Goal: Navigation & Orientation: Find specific page/section

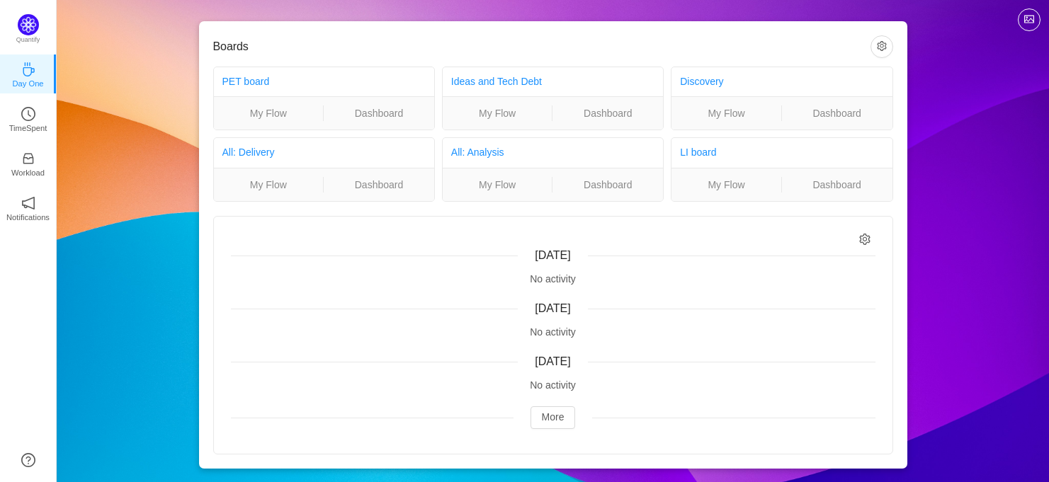
click at [175, 305] on div "Boards PET board My Flow Dashboard Ideas and Tech Debt My Flow Dashboard Discov…" at bounding box center [553, 246] width 992 height 492
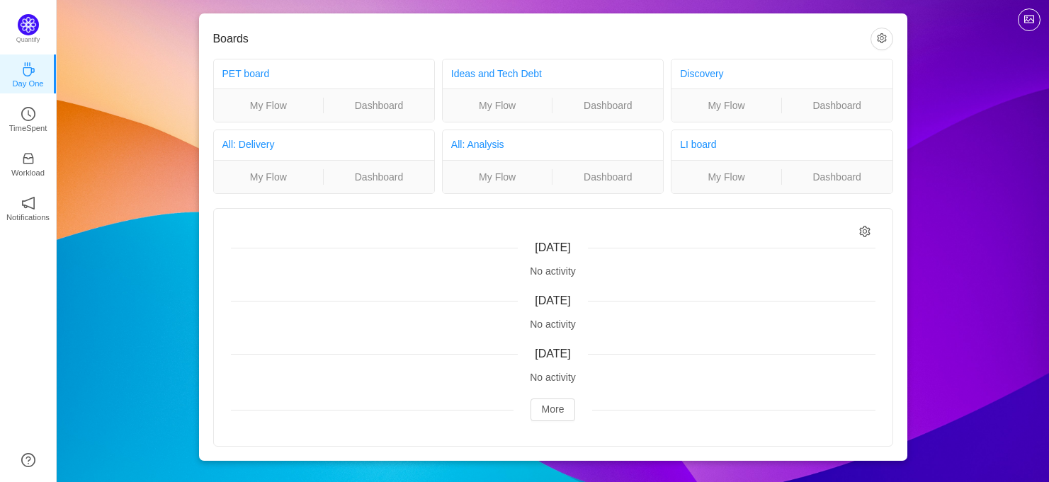
scroll to position [9, 0]
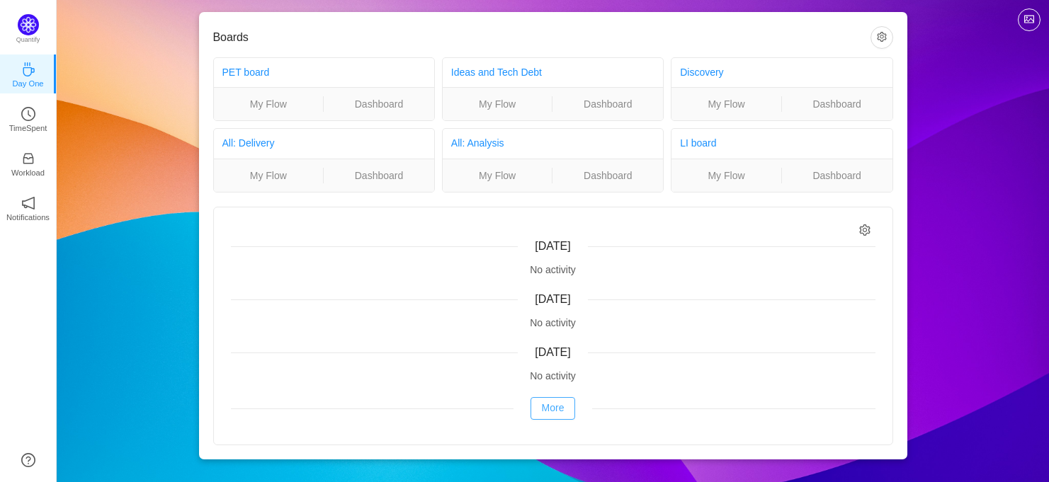
click at [555, 407] on button "More" at bounding box center [553, 408] width 45 height 23
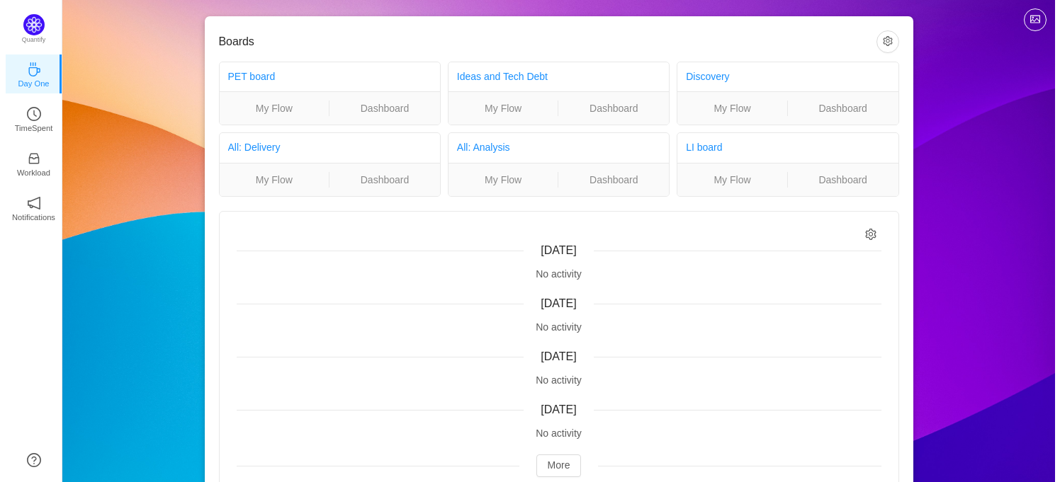
scroll to position [0, 0]
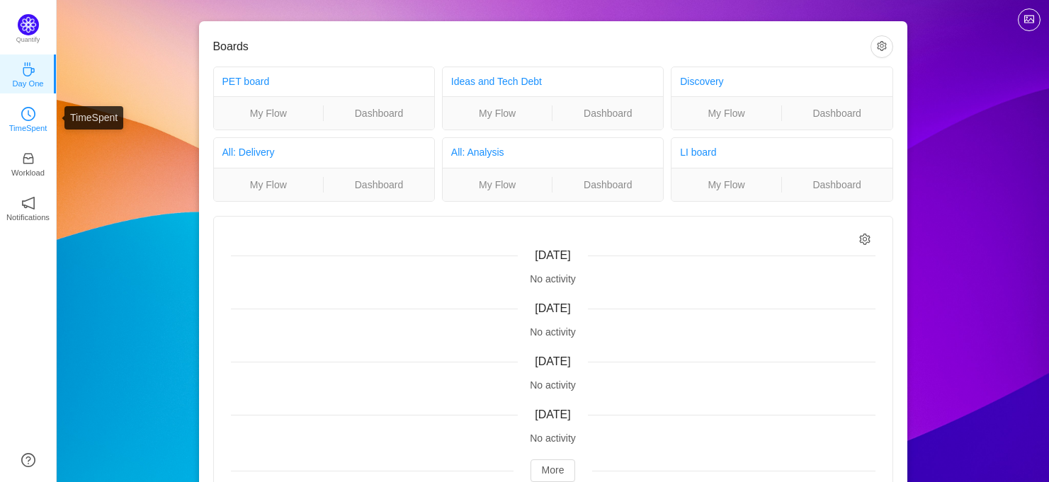
click at [30, 131] on p "TimeSpent" at bounding box center [28, 128] width 38 height 13
click at [30, 112] on icon "icon: clock-circle" at bounding box center [28, 114] width 14 height 14
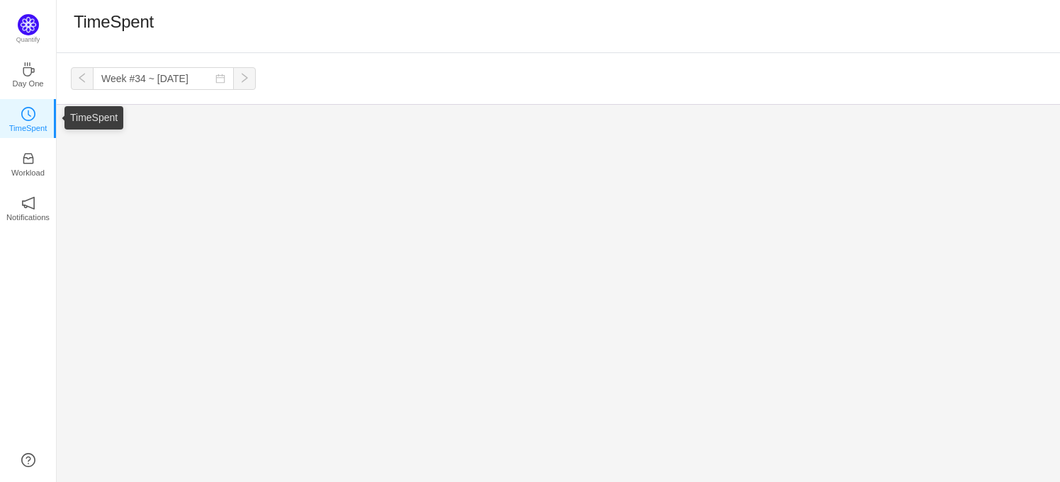
click at [30, 112] on icon "icon: clock-circle" at bounding box center [28, 114] width 14 height 14
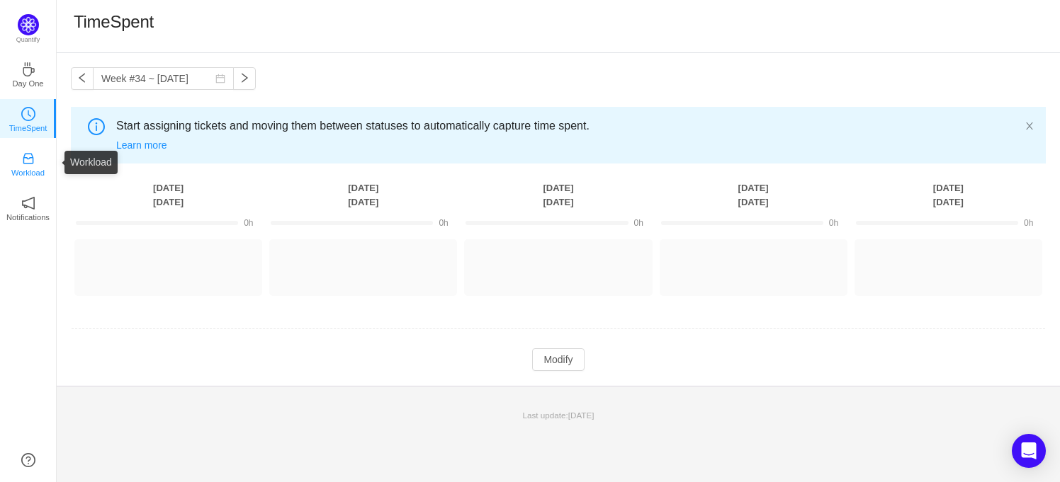
click at [32, 159] on icon "icon: inbox" at bounding box center [28, 159] width 11 height 11
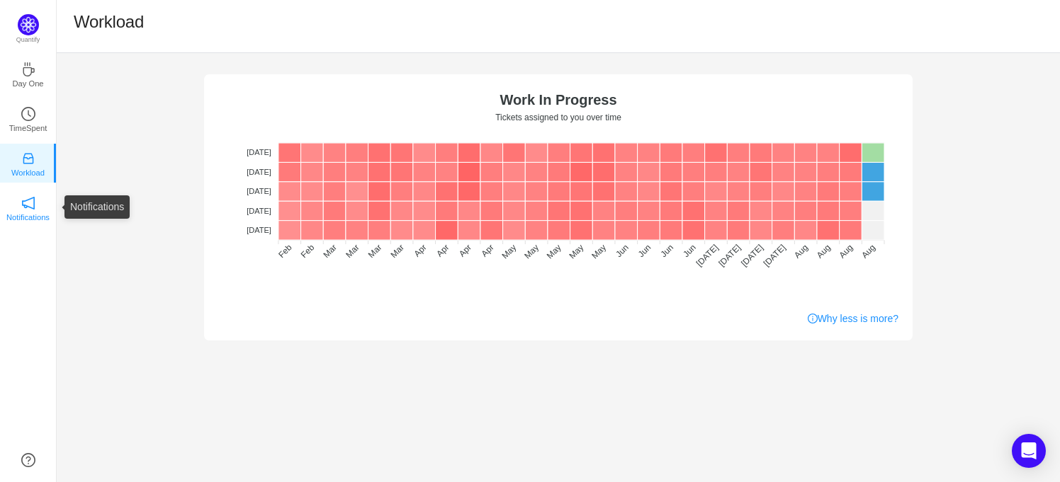
click at [33, 208] on icon "icon: notification" at bounding box center [28, 203] width 13 height 13
